Goal: Task Accomplishment & Management: Manage account settings

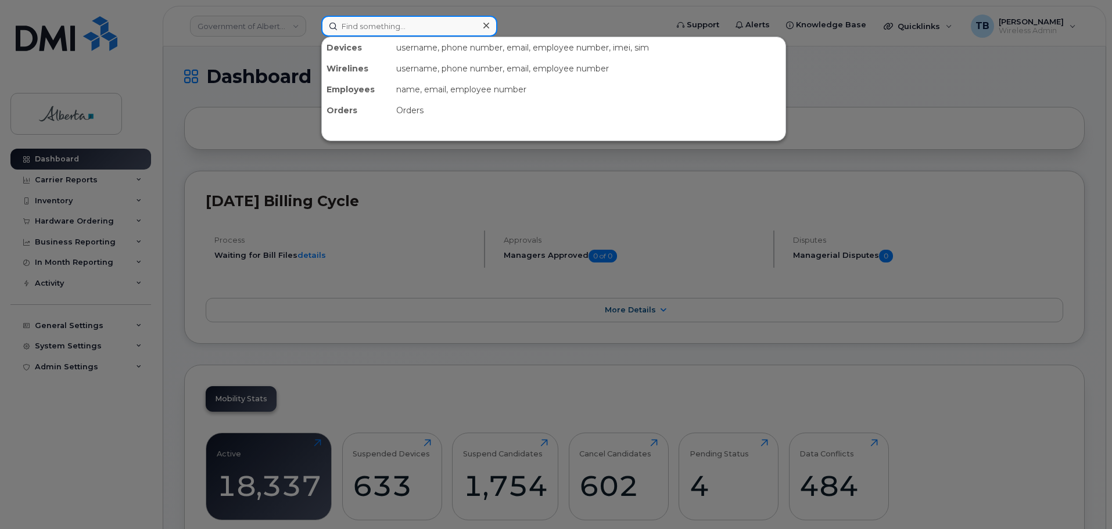
click at [351, 23] on input at bounding box center [409, 26] width 176 height 21
paste input "7802035128"
type input "7802035128"
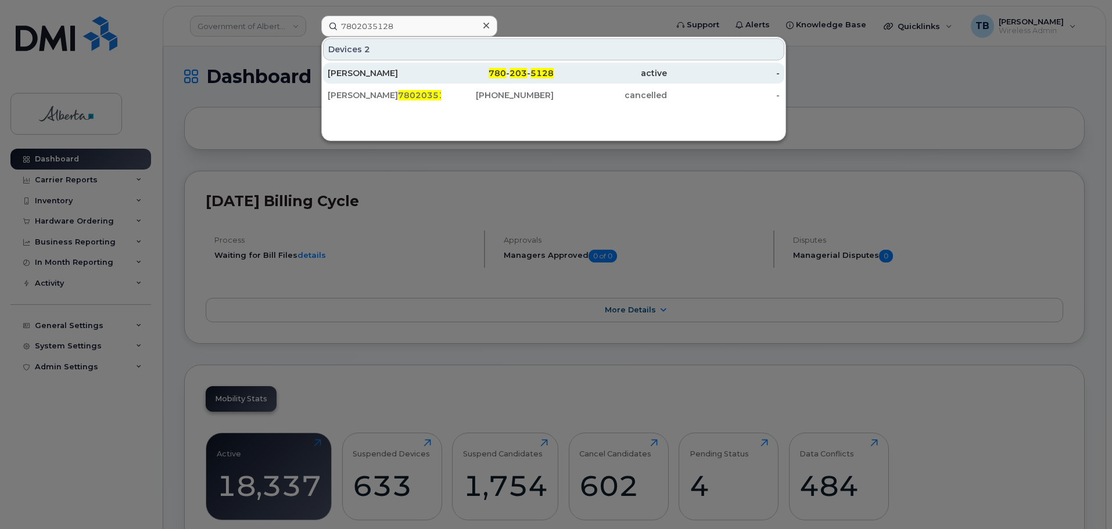
click at [353, 74] on div "[PERSON_NAME]" at bounding box center [384, 73] width 113 height 12
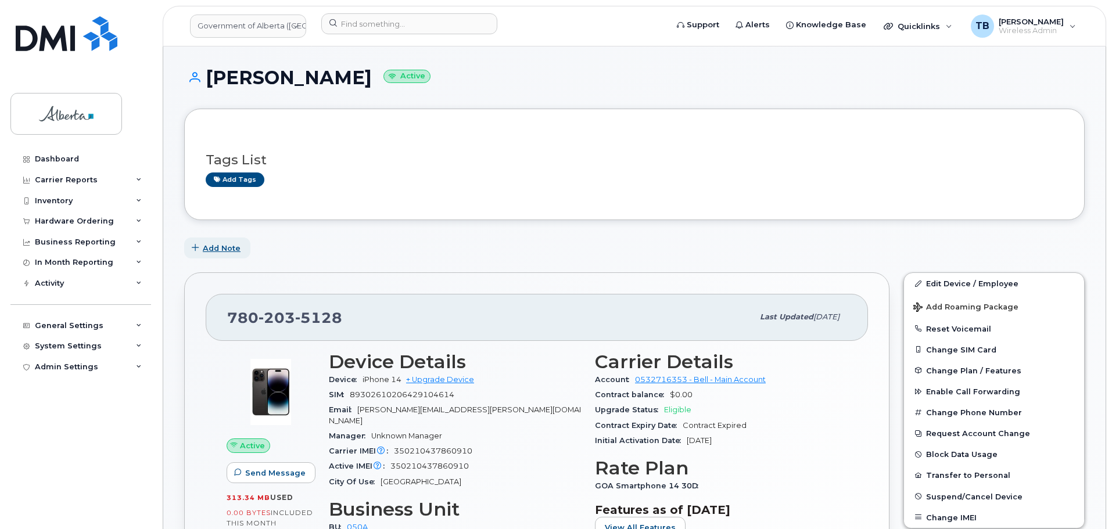
click at [214, 252] on span "Add Note" at bounding box center [222, 248] width 38 height 11
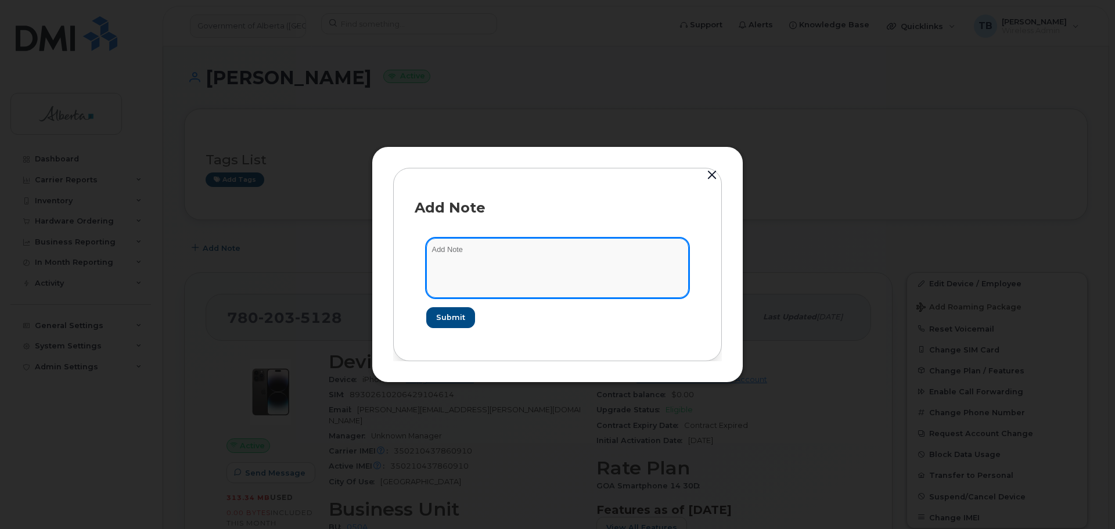
click at [461, 264] on textarea at bounding box center [557, 267] width 263 height 59
paste textarea "SCTASK0844709"
paste textarea "Consult - 7802035128 14 IMEI 350210437860910 s/n JJWW3H6XM2 M2M Transfer Educat…"
drag, startPoint x: 523, startPoint y: 251, endPoint x: 483, endPoint y: 264, distance: 42.1
click at [483, 264] on textarea "SCTASK0844709 Consult - 7802035128 14 IMEI 350210437860910 s/n JJWW3H6XM2 M2M T…" at bounding box center [557, 267] width 263 height 59
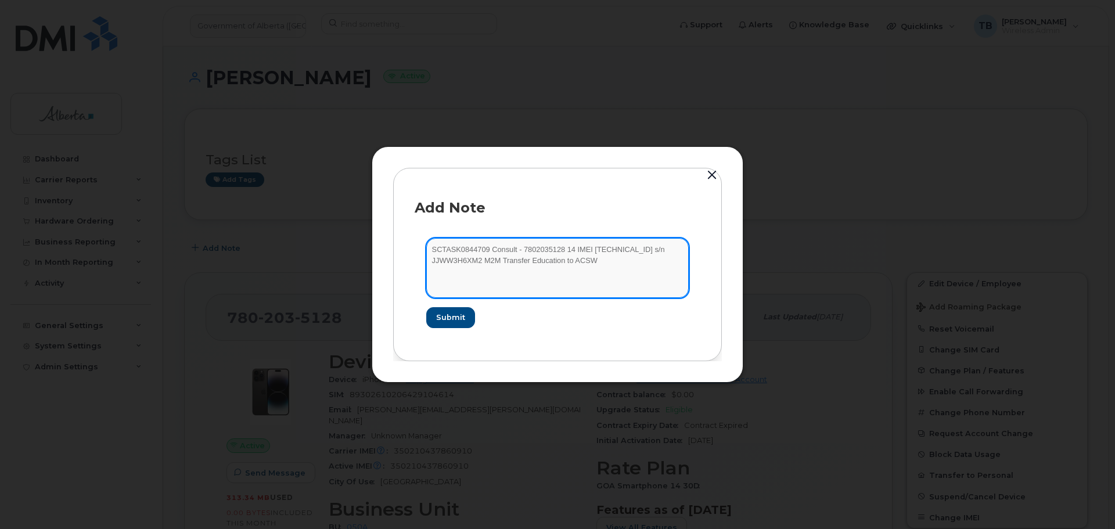
click at [483, 264] on textarea "SCTASK0844709 Consult - 7802035128 14 IMEI 350210437860910 s/n JJWW3H6XM2 M2M T…" at bounding box center [557, 267] width 263 height 59
drag, startPoint x: 483, startPoint y: 264, endPoint x: 522, endPoint y: 248, distance: 42.0
click at [522, 248] on textarea "SCTASK0844709 Consult - 7802035128 14 IMEI 350210437860910 s/n JJWW3H6XM2 M2M T…" at bounding box center [557, 267] width 263 height 59
drag, startPoint x: 522, startPoint y: 248, endPoint x: 476, endPoint y: 260, distance: 47.3
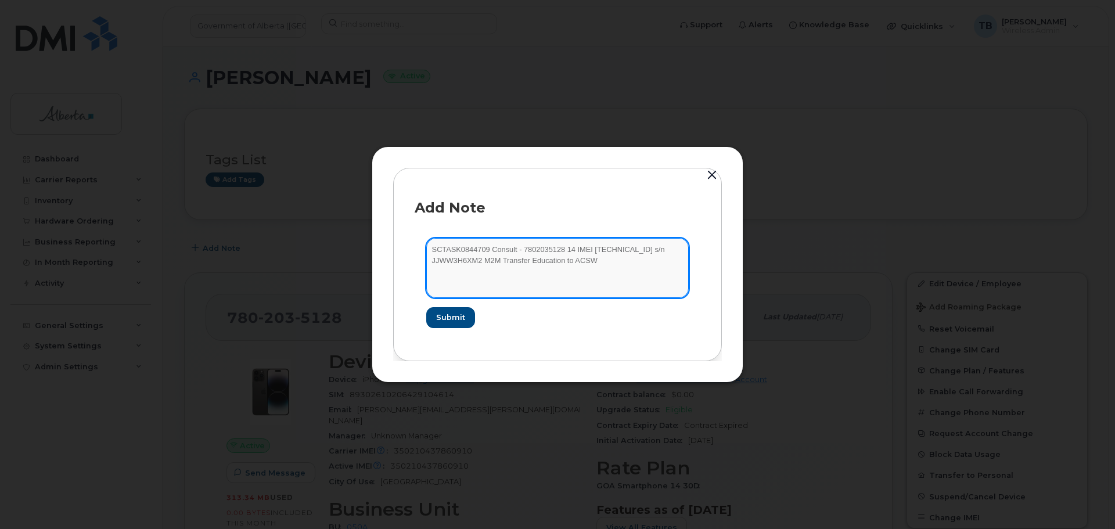
click at [476, 260] on textarea "SCTASK0844709 Consult - 7802035128 14 IMEI 350210437860910 s/n JJWW3H6XM2 M2M T…" at bounding box center [557, 267] width 263 height 59
click at [479, 261] on textarea "SCTASK0844709 Consult - 7802035128 14 IMEI 350210437860910 s/n JJWW3H6XM2 M2M T…" at bounding box center [557, 267] width 263 height 59
type textarea "SCTASK0844709 Consult -M2M Transfer Education to ACSW"
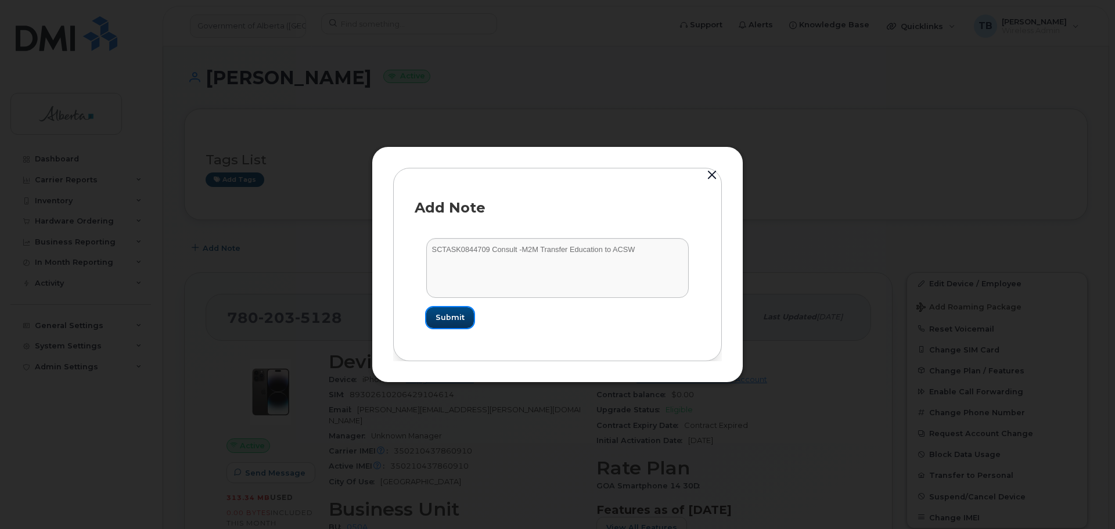
click at [438, 323] on span "Submit" at bounding box center [450, 317] width 29 height 11
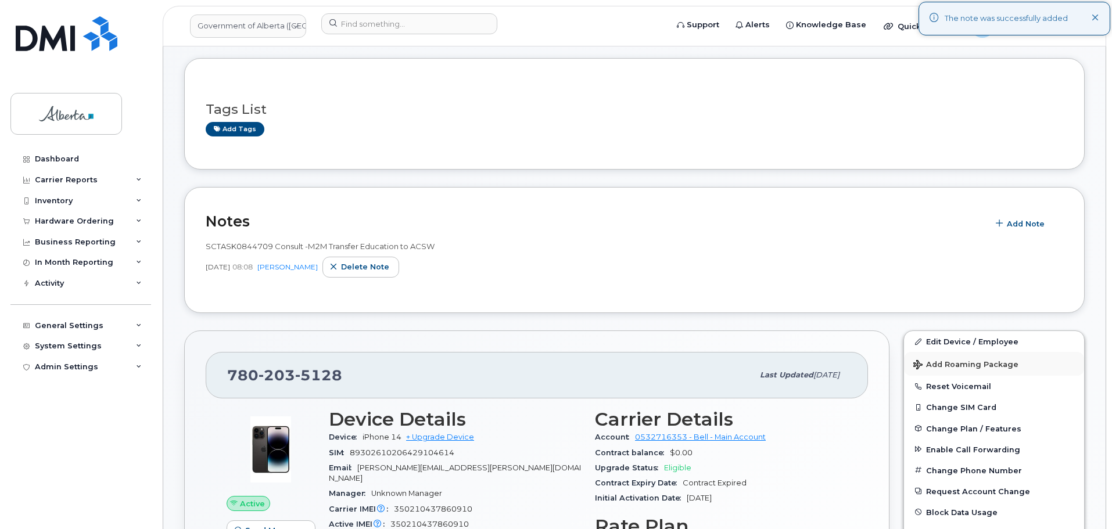
scroll to position [116, 0]
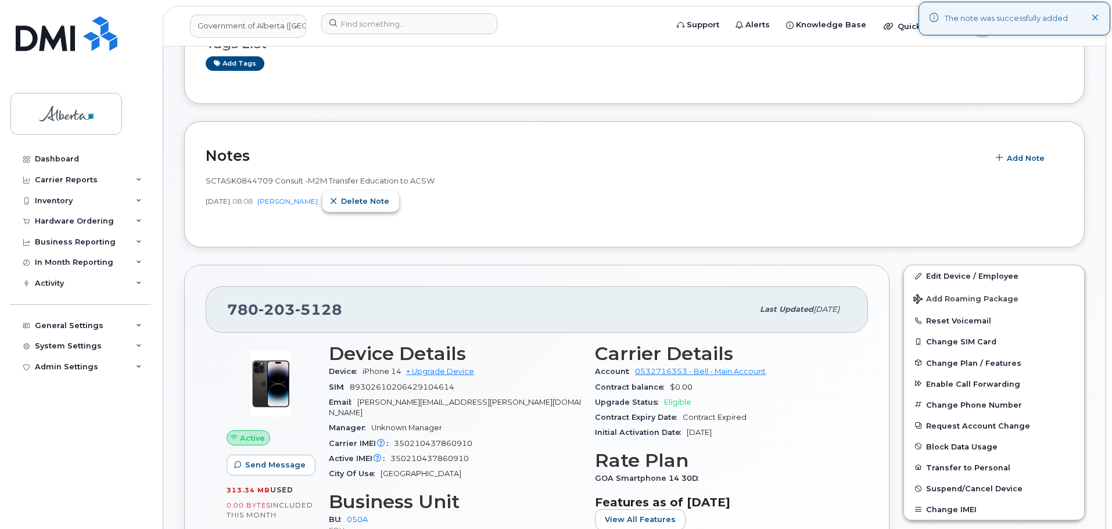
click at [382, 204] on span "Delete note" at bounding box center [365, 201] width 48 height 11
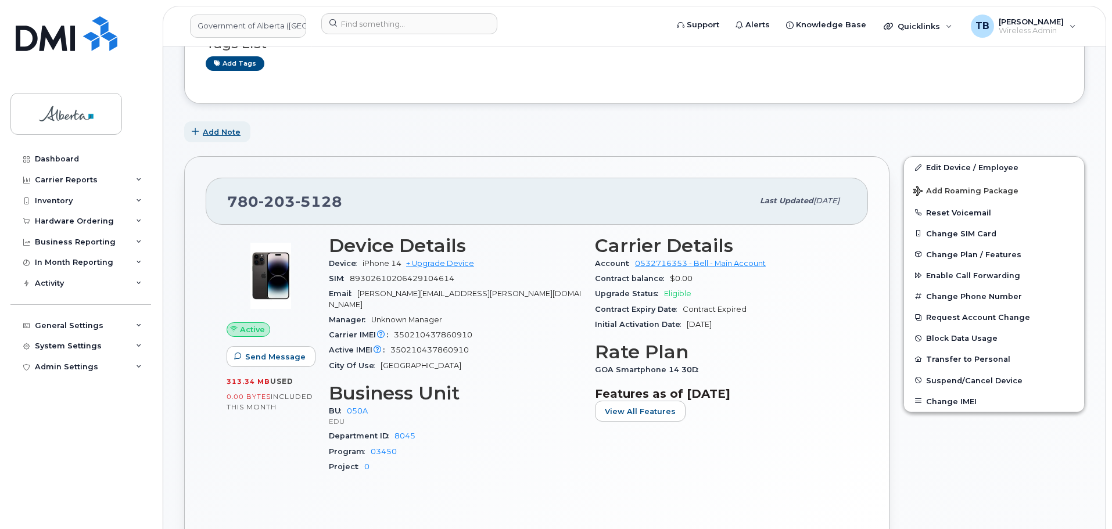
click at [223, 127] on span "Add Note" at bounding box center [222, 132] width 38 height 11
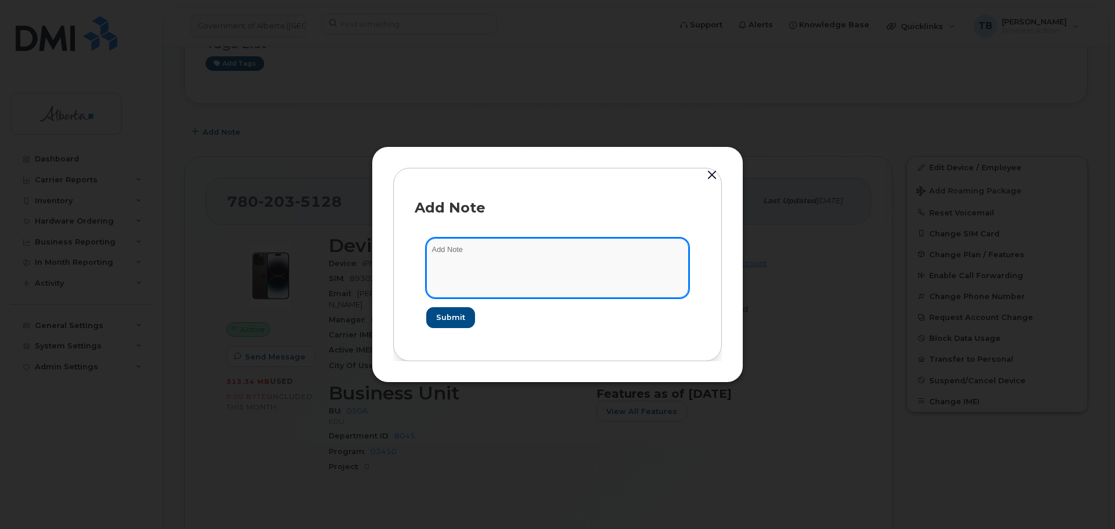
click at [450, 273] on textarea at bounding box center [557, 267] width 263 height 59
paste textarea "Plan Finical Codes - 7802035128 14 IMEI 350210437860910 s/n JJWW3H6XM2 M2M Tran…"
drag, startPoint x: 499, startPoint y: 250, endPoint x: 502, endPoint y: 263, distance: 13.2
click at [502, 263] on textarea "Plan Finical Codes - 7802035128 14 IMEI 350210437860910 s/n JJWW3H6XM2 M2M Tran…" at bounding box center [557, 267] width 263 height 59
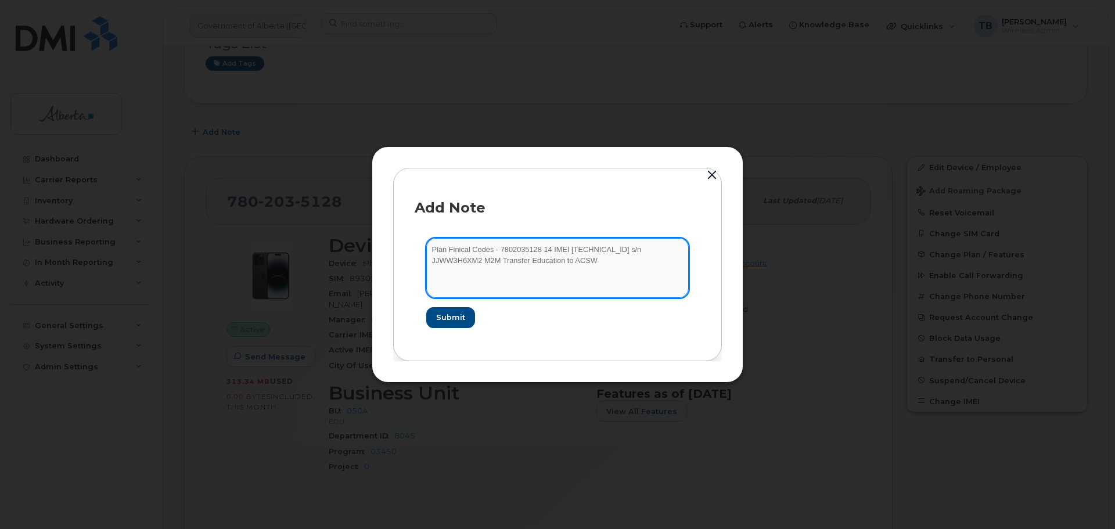
drag, startPoint x: 502, startPoint y: 263, endPoint x: 501, endPoint y: 250, distance: 12.9
click at [501, 249] on textarea "Plan Finical Codes - 7802035128 14 IMEI 350210437860910 s/n JJWW3H6XM2 M2M Tran…" at bounding box center [557, 267] width 263 height 59
click at [502, 262] on textarea "Plan Finical Codes - 7802035128 14 IMEI 350210437860910 s/n JJWW3H6XM2 M2M Tran…" at bounding box center [557, 267] width 263 height 59
drag, startPoint x: 502, startPoint y: 262, endPoint x: 504, endPoint y: 251, distance: 10.6
click at [504, 251] on textarea "Plan Finical Codes - 7802035128 14 IMEI 350210437860910 s/n JJWW3H6XM2 M2M Tran…" at bounding box center [557, 267] width 263 height 59
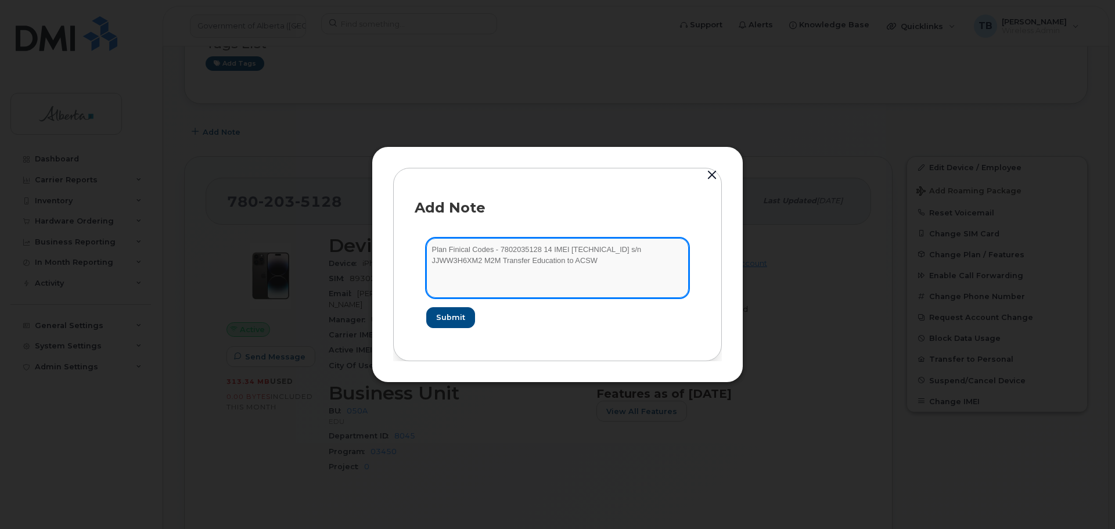
click at [501, 266] on textarea "Plan Finical Codes - 7802035128 14 IMEI 350210437860910 s/n JJWW3H6XM2 M2M Tran…" at bounding box center [557, 267] width 263 height 59
drag, startPoint x: 501, startPoint y: 261, endPoint x: 499, endPoint y: 249, distance: 12.3
click at [499, 249] on textarea "Plan Finical Codes - 7802035128 14 IMEI 350210437860910 s/n JJWW3H6XM2 M2M Tran…" at bounding box center [557, 267] width 263 height 59
type textarea "Plan Finical Codes - Transfer Education to ACSW"
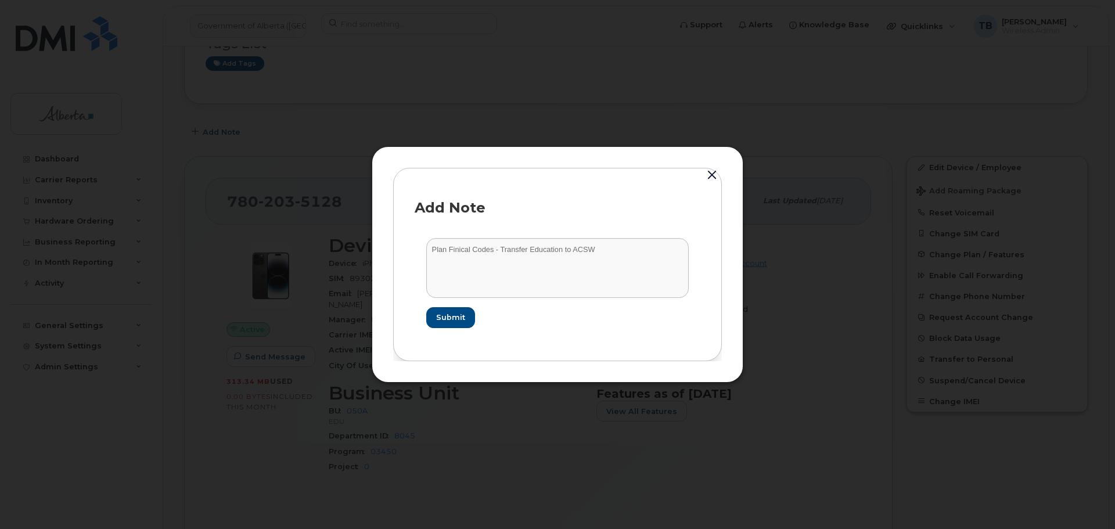
click at [441, 329] on form "Plan Finical Codes - Transfer Education to ACSW Submit" at bounding box center [558, 283] width 286 height 113
click at [441, 322] on span "Submit" at bounding box center [450, 317] width 29 height 11
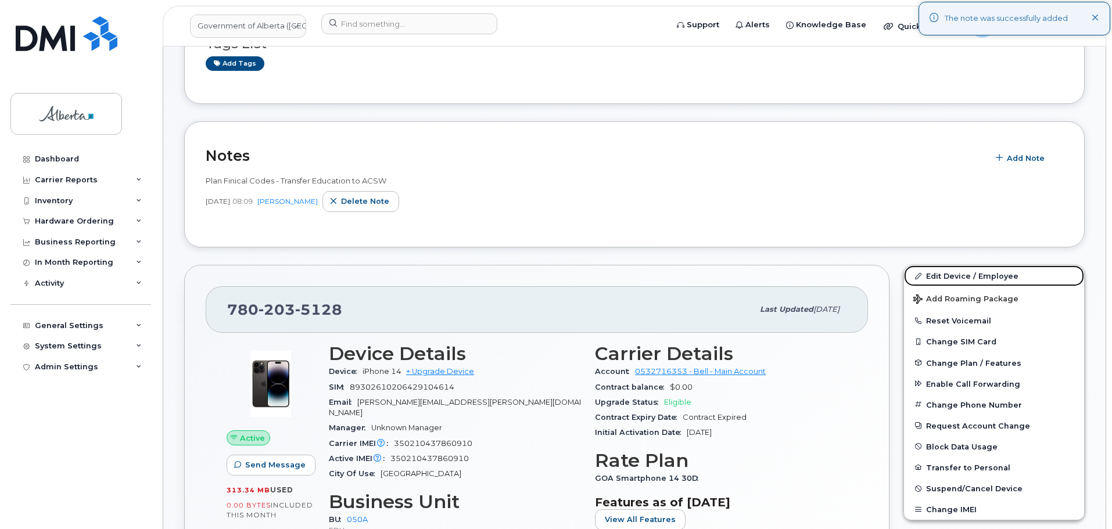
drag, startPoint x: 958, startPoint y: 274, endPoint x: 789, endPoint y: 303, distance: 170.9
click at [958, 274] on link "Edit Device / Employee" at bounding box center [994, 275] width 180 height 21
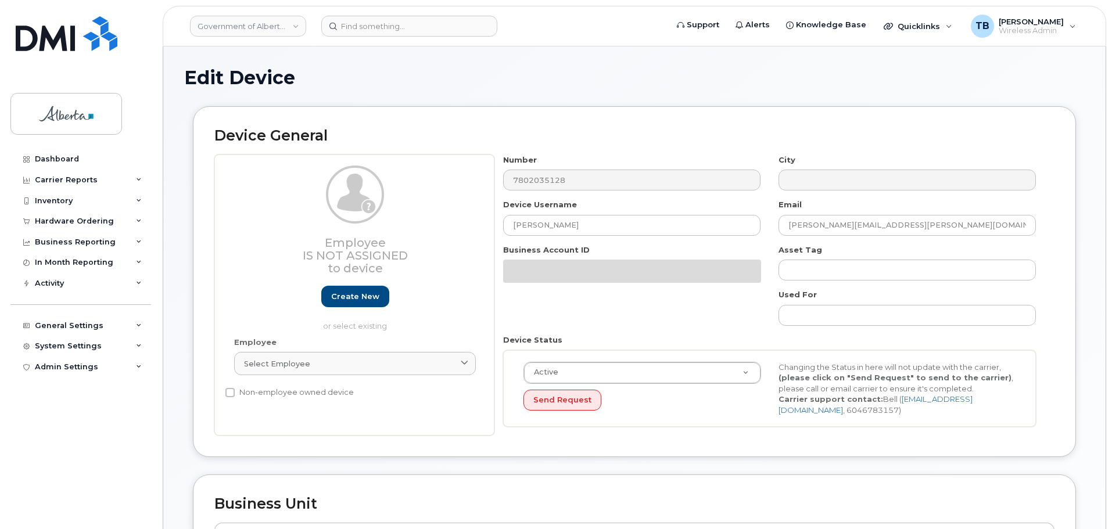
select select "4749738"
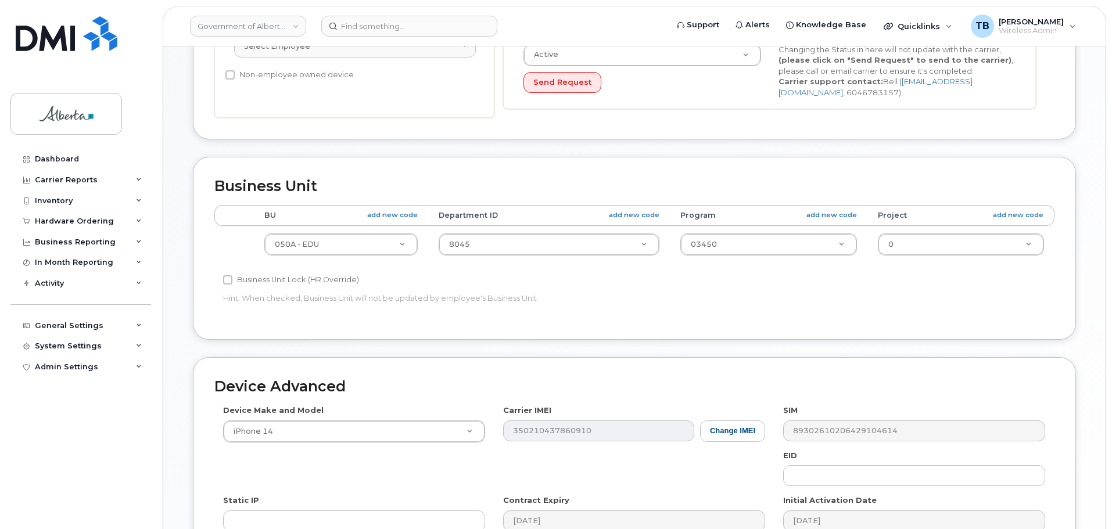
scroll to position [348, 0]
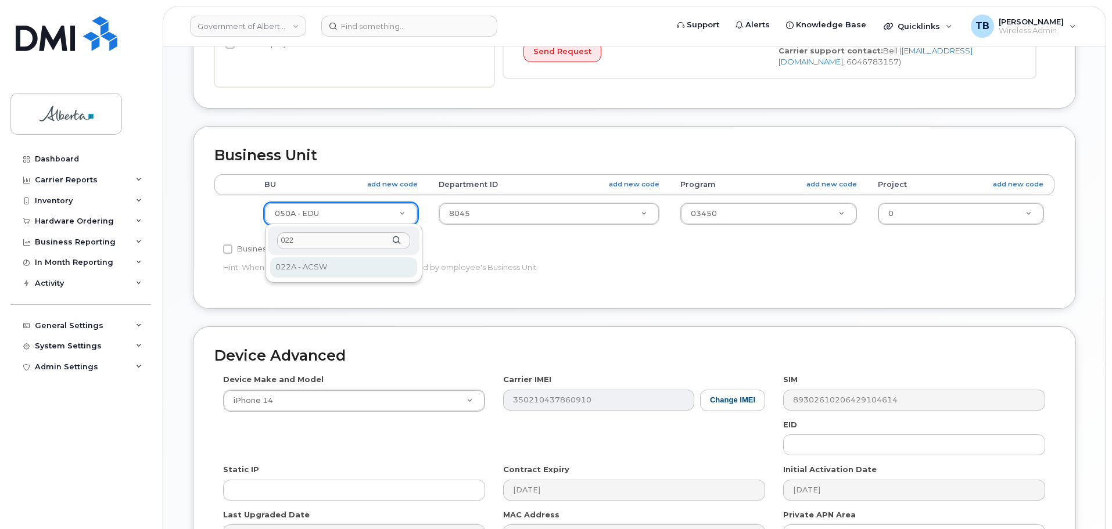
type input "022"
select select "4749739"
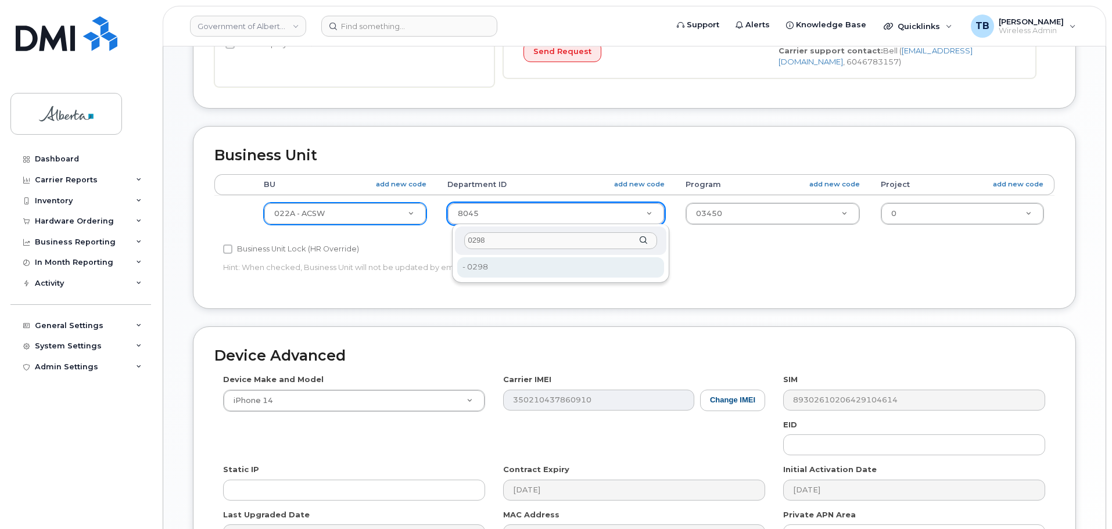
type input "0298"
type input "4752163"
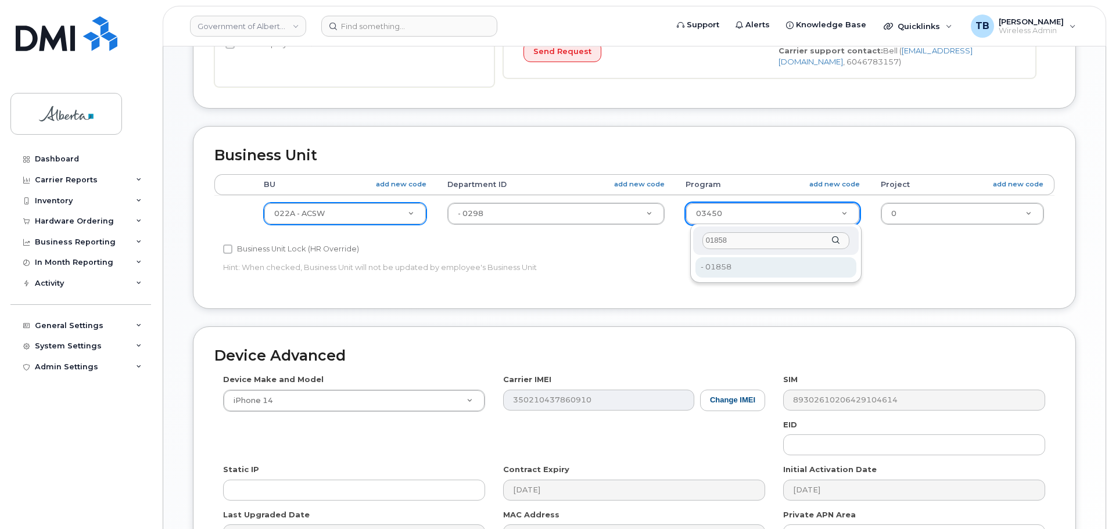
click at [725, 242] on input "01858" at bounding box center [775, 240] width 147 height 17
type input "01858"
type input "4753316"
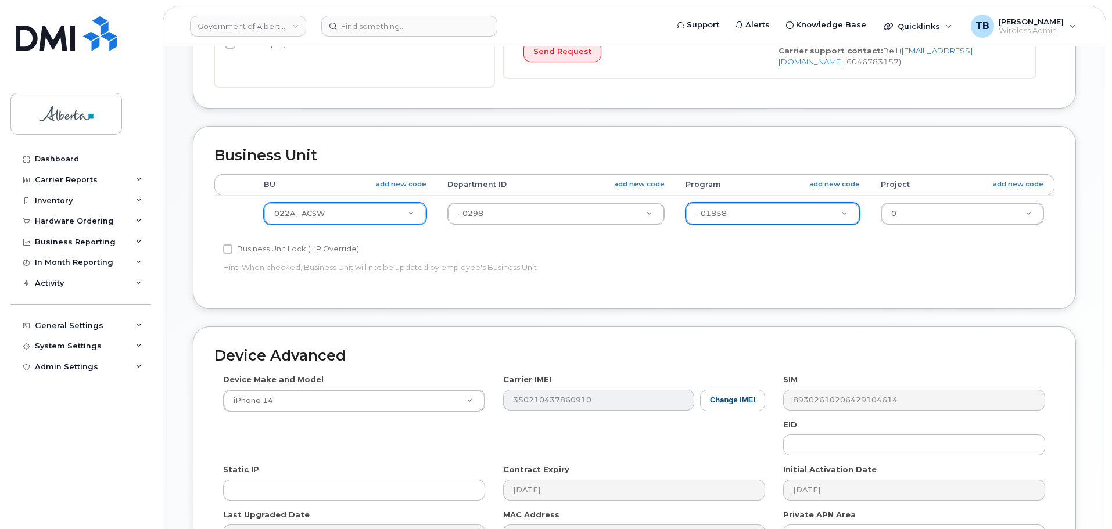
click at [524, 283] on div "Accounting Categories Rules BU add new code Department ID add new code Program …" at bounding box center [634, 230] width 840 height 113
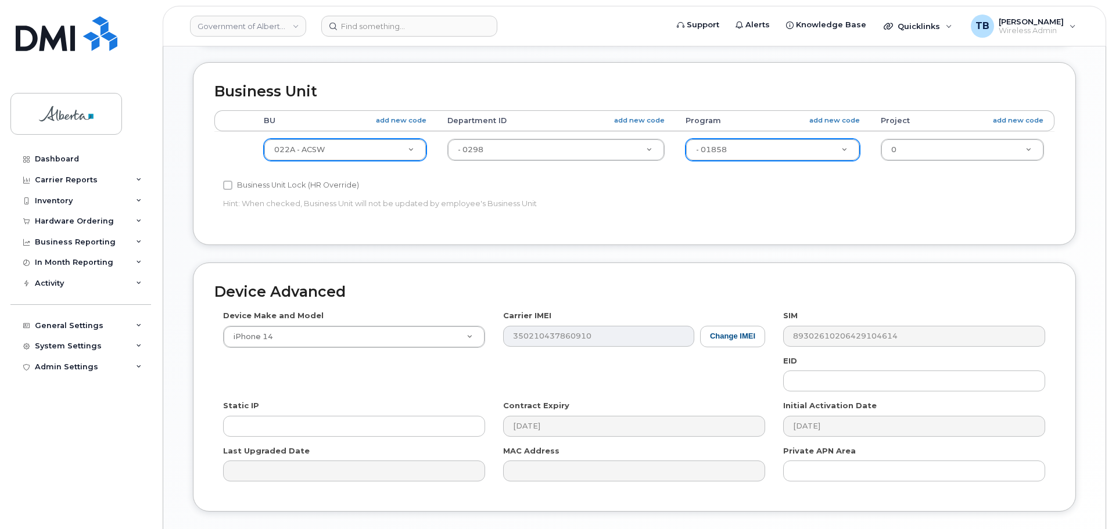
scroll to position [492, 0]
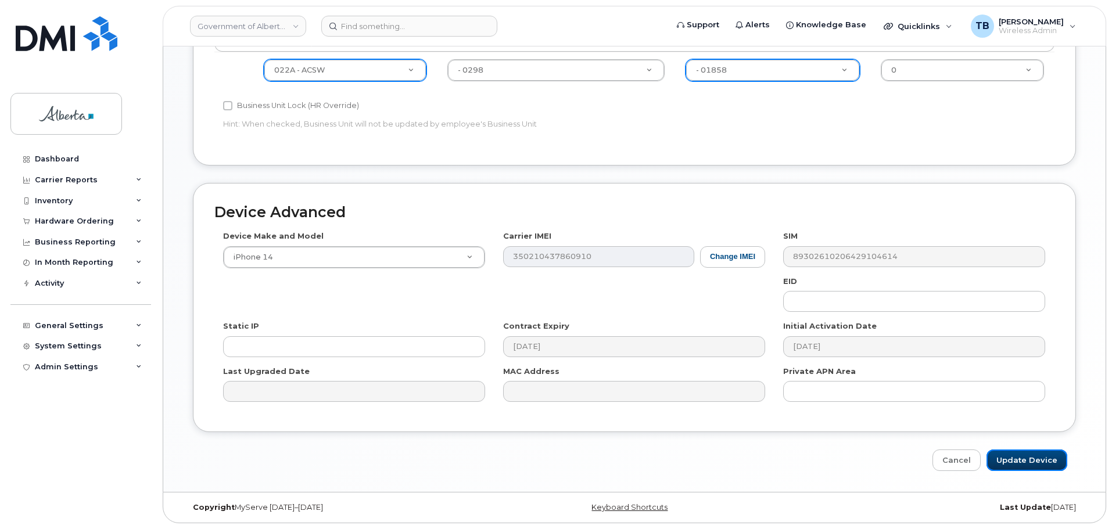
drag, startPoint x: 1012, startPoint y: 456, endPoint x: 322, endPoint y: 331, distance: 701.8
click at [1014, 459] on input "Update Device" at bounding box center [1026, 460] width 81 height 21
type input "Saving..."
